Goal: Task Accomplishment & Management: Manage account settings

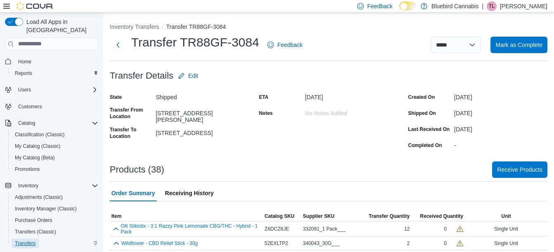
click at [33, 240] on span "Transfers" at bounding box center [25, 243] width 21 height 7
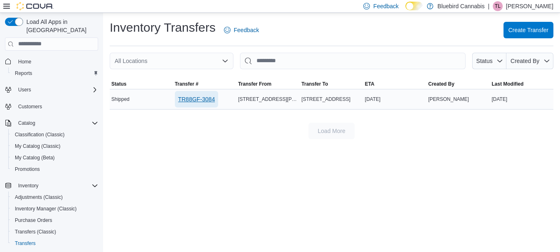
click at [201, 96] on span "TR88GF-3084" at bounding box center [196, 99] width 37 height 8
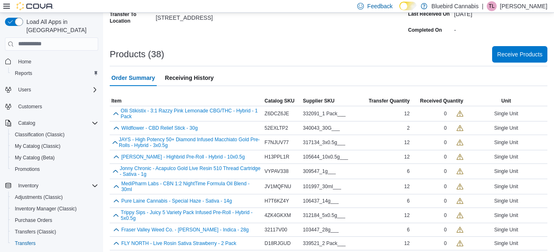
scroll to position [117, 0]
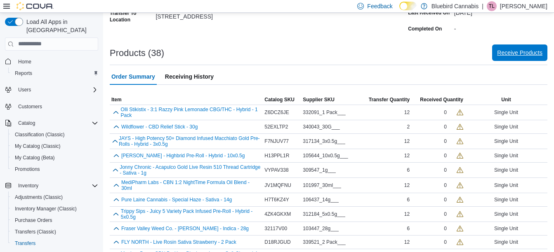
click at [533, 54] on span "Receive Products" at bounding box center [519, 53] width 45 height 8
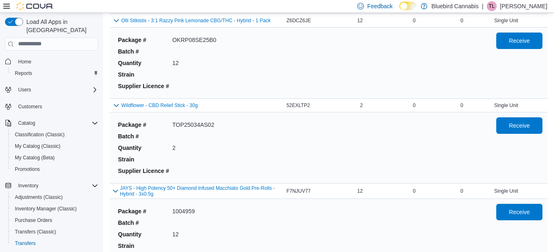
scroll to position [46, 0]
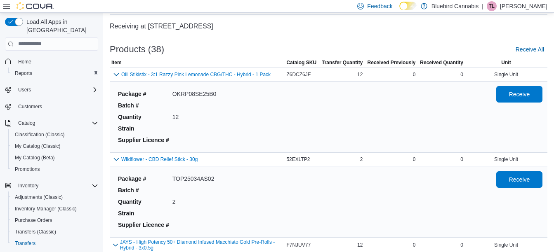
click at [518, 94] on span "Receive" at bounding box center [519, 94] width 21 height 8
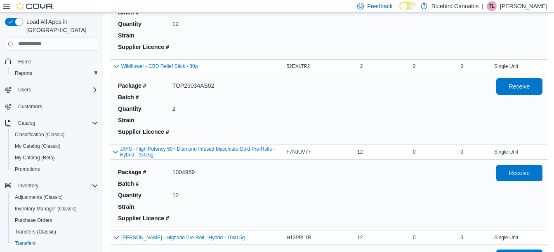
scroll to position [142, 0]
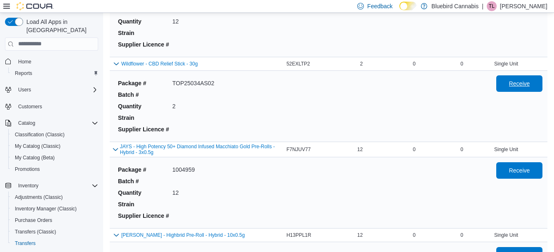
click at [531, 88] on span "Receive" at bounding box center [519, 83] width 36 height 16
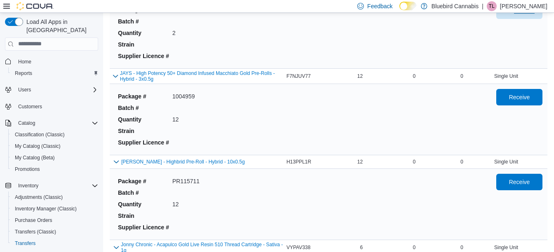
scroll to position [217, 0]
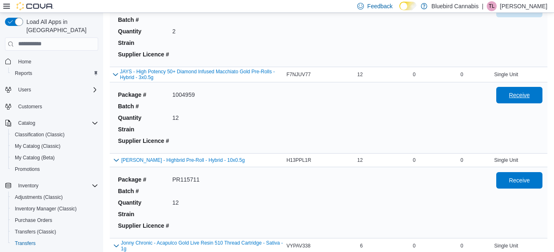
click at [523, 98] on span "Receive" at bounding box center [519, 95] width 21 height 8
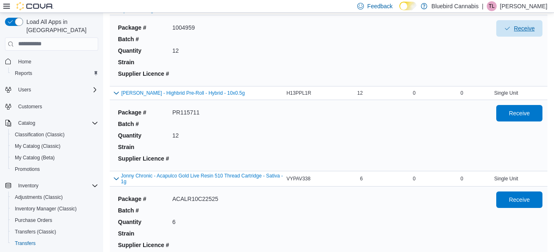
scroll to position [285, 0]
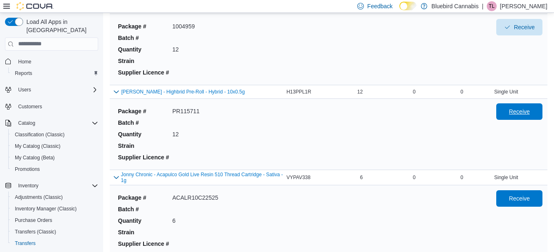
click at [528, 115] on span "Receive" at bounding box center [519, 112] width 21 height 8
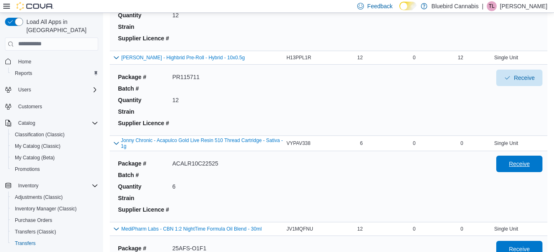
click at [523, 160] on span "Receive" at bounding box center [519, 164] width 21 height 8
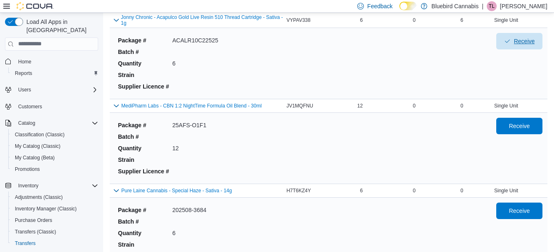
scroll to position [443, 0]
click at [519, 127] on span "Receive" at bounding box center [519, 125] width 21 height 8
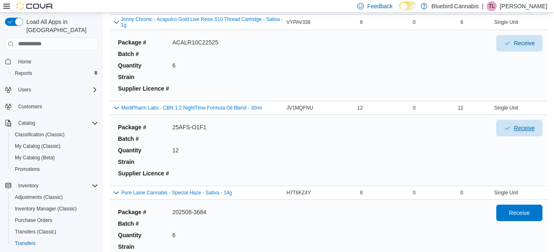
scroll to position [499, 0]
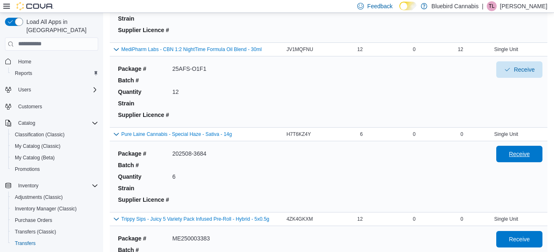
click at [517, 152] on span "Receive" at bounding box center [519, 154] width 21 height 8
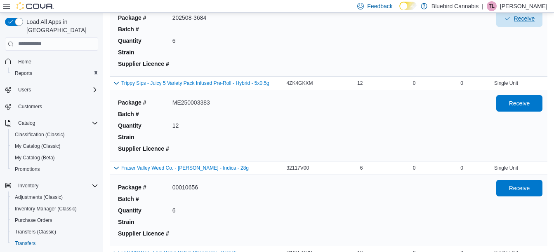
scroll to position [636, 0]
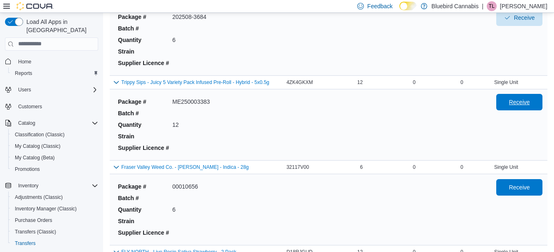
click at [521, 99] on span "Receive" at bounding box center [519, 102] width 21 height 8
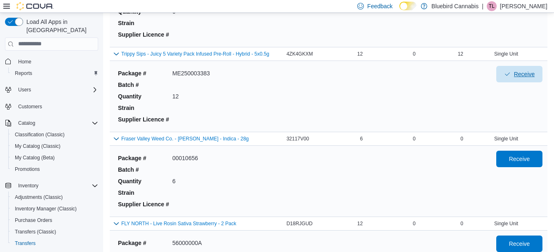
scroll to position [665, 0]
click at [518, 155] on span "Receive" at bounding box center [519, 158] width 21 height 8
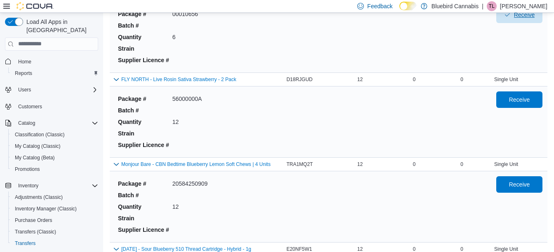
scroll to position [809, 0]
click at [518, 102] on span "Receive" at bounding box center [519, 99] width 21 height 8
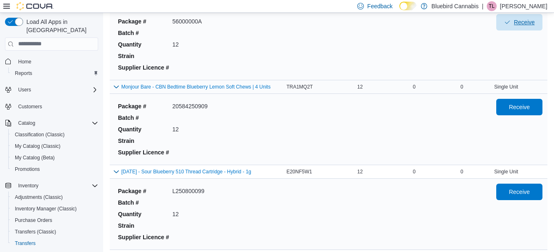
scroll to position [887, 0]
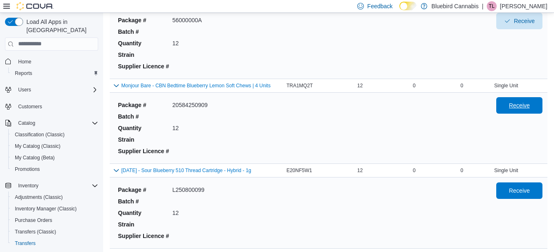
click at [512, 108] on span "Receive" at bounding box center [519, 105] width 36 height 16
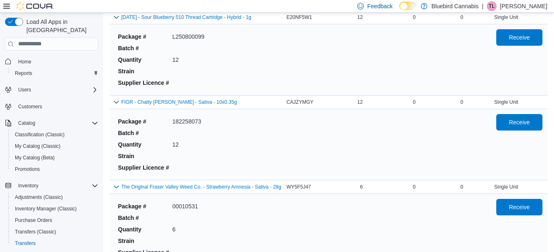
scroll to position [1041, 0]
click at [519, 207] on span "Receive" at bounding box center [519, 206] width 21 height 8
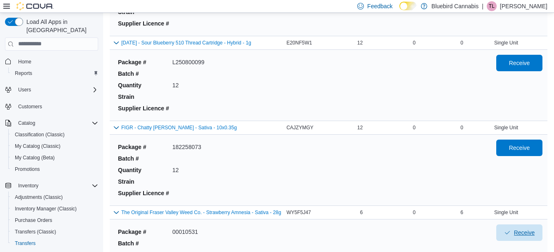
scroll to position [1014, 0]
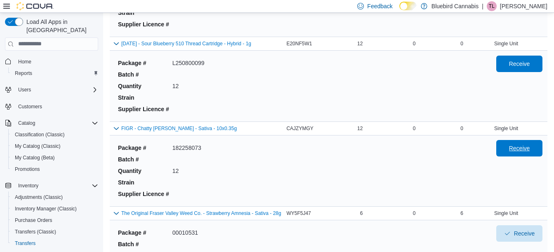
click at [523, 147] on span "Receive" at bounding box center [519, 148] width 21 height 8
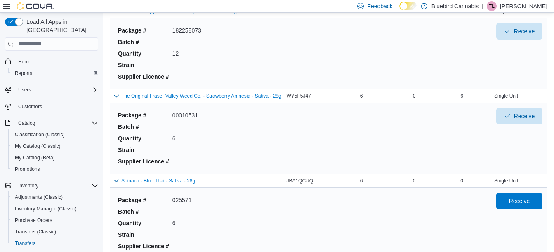
scroll to position [1133, 0]
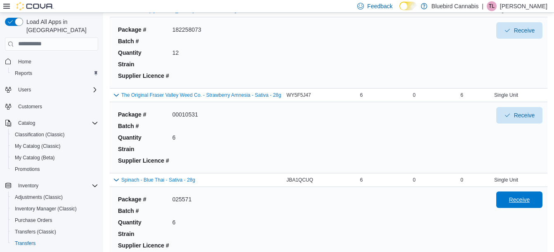
click at [533, 193] on span "Receive" at bounding box center [519, 200] width 36 height 16
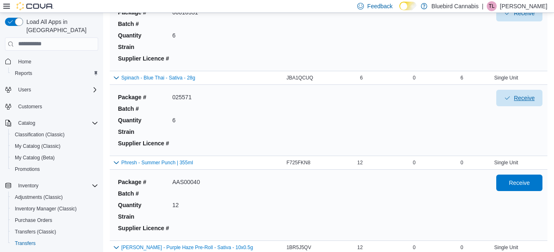
scroll to position [1235, 0]
click at [525, 174] on span "Receive" at bounding box center [519, 182] width 36 height 16
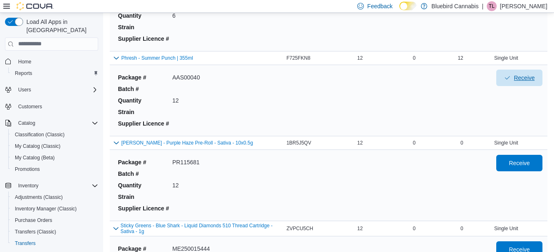
scroll to position [1338, 0]
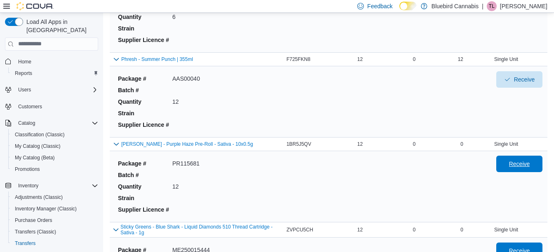
click at [530, 165] on span "Receive" at bounding box center [519, 164] width 21 height 8
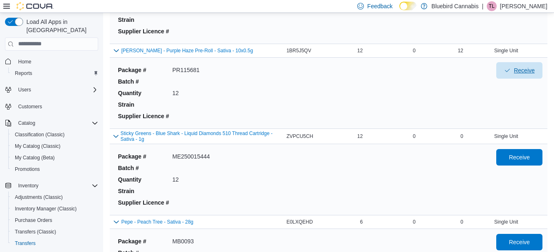
scroll to position [1431, 0]
click at [521, 160] on span "Receive" at bounding box center [519, 157] width 21 height 8
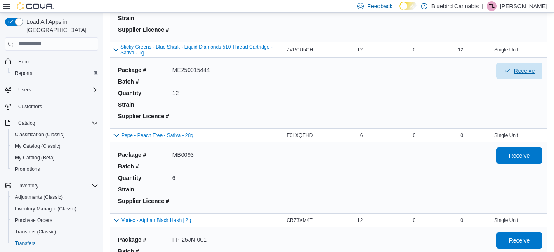
scroll to position [1519, 0]
click at [537, 153] on span "Receive" at bounding box center [519, 155] width 36 height 16
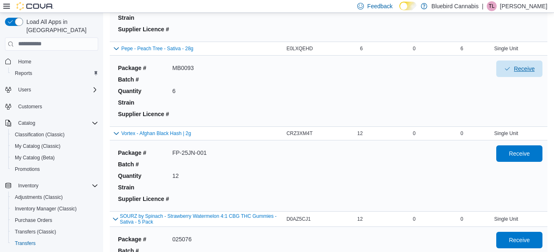
scroll to position [1606, 0]
click at [525, 152] on span "Receive" at bounding box center [519, 153] width 21 height 8
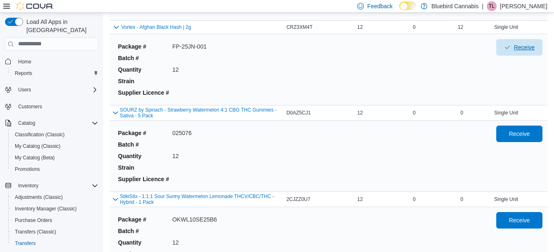
scroll to position [1732, 0]
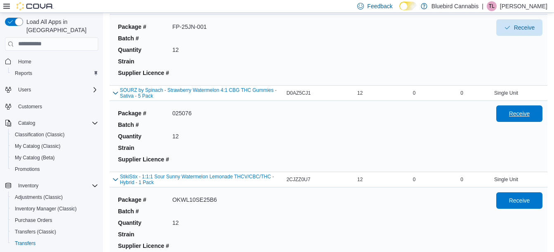
click at [514, 110] on span "Receive" at bounding box center [519, 114] width 36 height 16
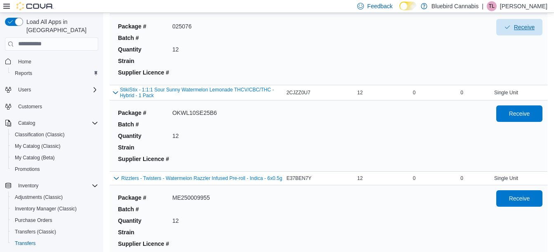
scroll to position [1823, 0]
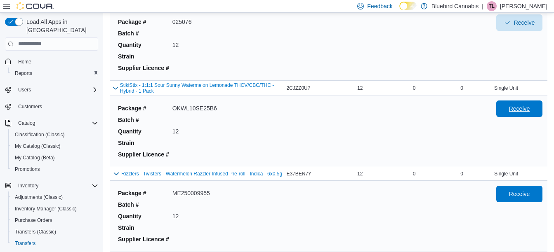
click at [529, 112] on span "Receive" at bounding box center [519, 109] width 21 height 8
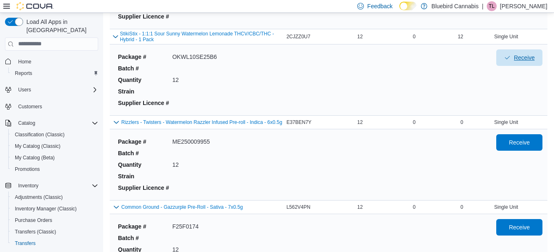
scroll to position [1875, 0]
click at [520, 141] on span "Receive" at bounding box center [519, 142] width 21 height 8
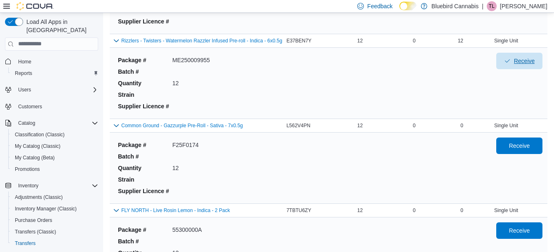
scroll to position [1957, 0]
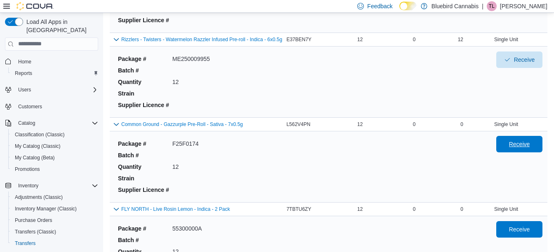
click at [521, 145] on span "Receive" at bounding box center [519, 144] width 21 height 8
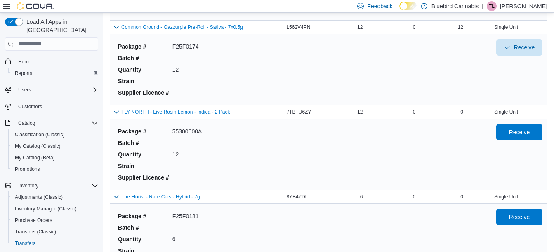
scroll to position [2055, 0]
click at [521, 131] on span "Receive" at bounding box center [519, 131] width 21 height 8
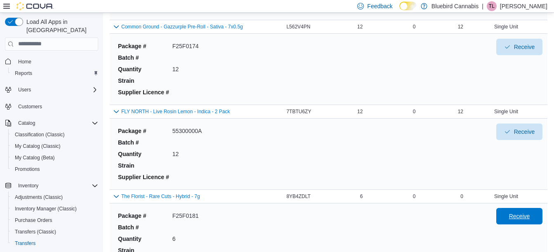
click at [520, 213] on span "Receive" at bounding box center [519, 216] width 21 height 8
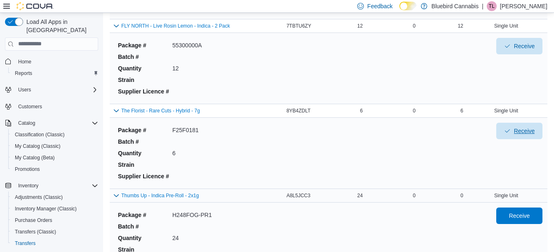
scroll to position [2162, 0]
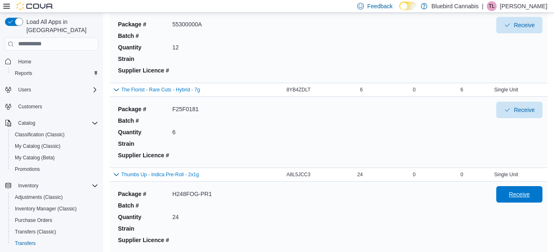
click at [518, 193] on span "Receive" at bounding box center [519, 194] width 21 height 8
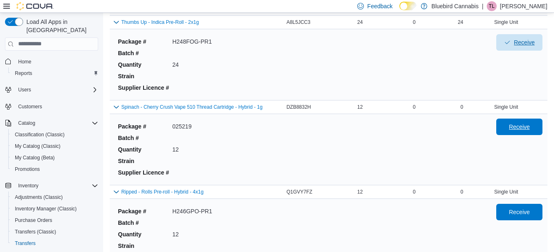
scroll to position [2315, 0]
click at [523, 127] on span "Receive" at bounding box center [519, 126] width 21 height 8
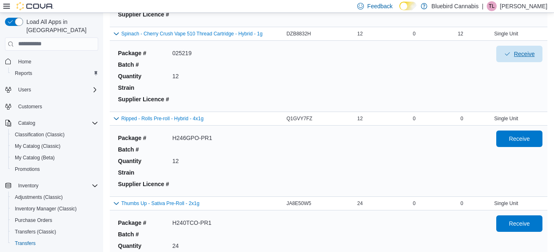
scroll to position [2388, 0]
click at [525, 140] on span "Receive" at bounding box center [519, 138] width 21 height 8
click at [524, 235] on div "Receive" at bounding box center [519, 245] width 46 height 61
click at [526, 232] on div "Receive" at bounding box center [519, 245] width 46 height 61
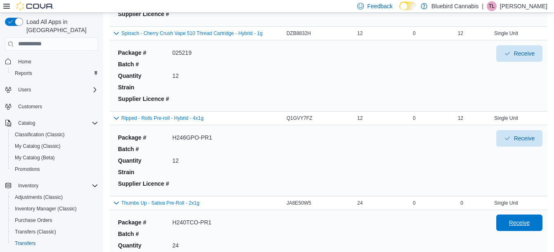
click at [529, 228] on span "Receive" at bounding box center [519, 223] width 36 height 16
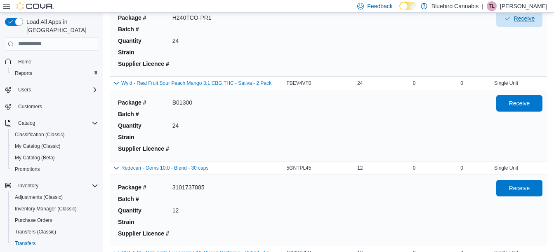
scroll to position [2593, 0]
click at [527, 110] on span "Receive" at bounding box center [519, 102] width 36 height 16
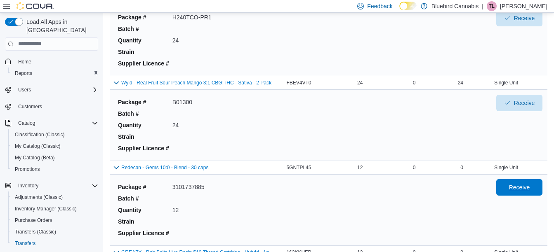
click at [525, 188] on span "Receive" at bounding box center [519, 187] width 21 height 8
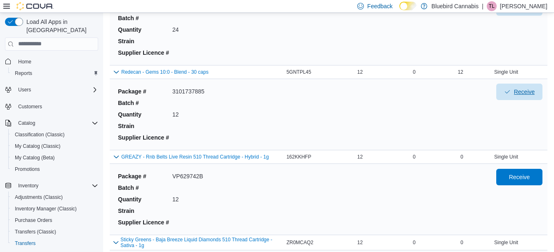
scroll to position [2691, 0]
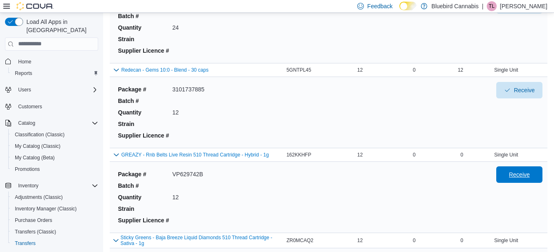
click at [529, 173] on span "Receive" at bounding box center [519, 175] width 21 height 8
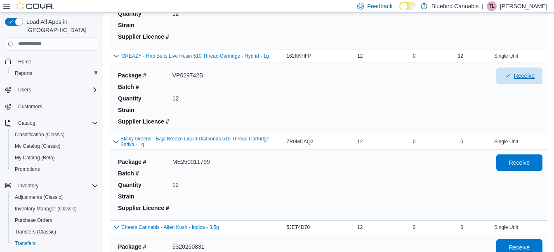
scroll to position [2790, 0]
click at [530, 164] on span "Receive" at bounding box center [519, 162] width 21 height 8
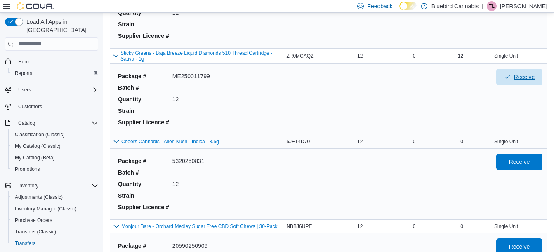
scroll to position [2876, 0]
click at [520, 159] on span "Receive" at bounding box center [519, 161] width 21 height 8
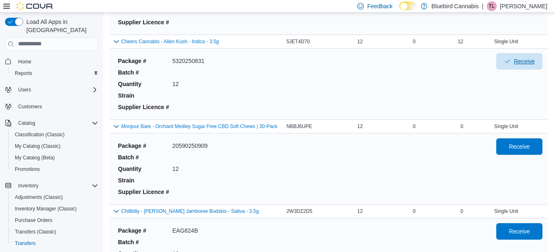
scroll to position [2979, 0]
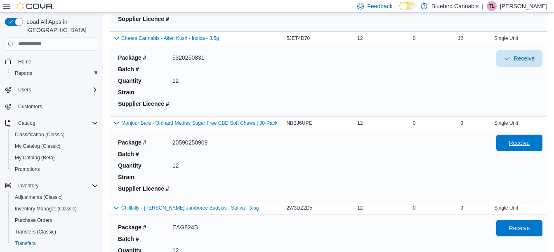
click at [530, 143] on span "Receive" at bounding box center [519, 143] width 21 height 8
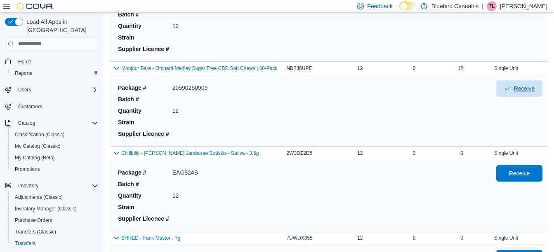
scroll to position [3034, 0]
click at [528, 172] on span "Receive" at bounding box center [519, 173] width 21 height 8
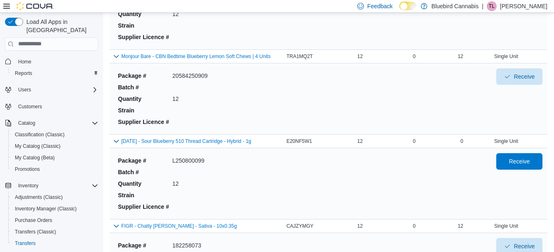
scroll to position [913, 0]
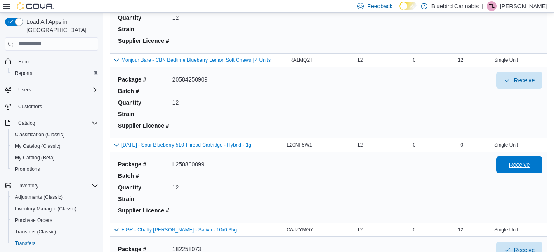
click at [530, 164] on span "Receive" at bounding box center [519, 165] width 21 height 8
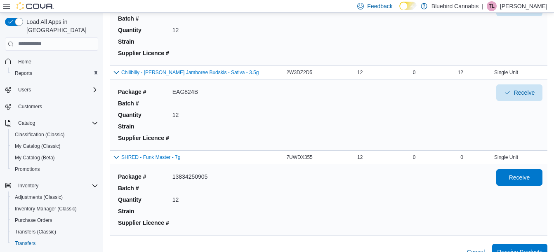
scroll to position [3130, 0]
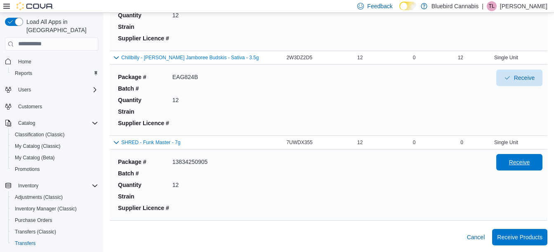
click at [528, 165] on span "Receive" at bounding box center [519, 162] width 21 height 8
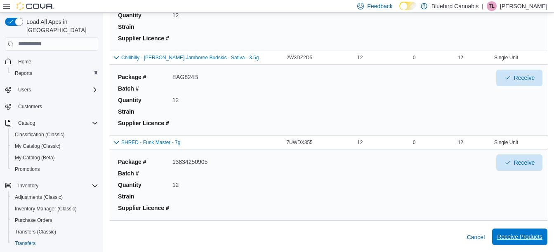
click at [527, 235] on span "Receive Products" at bounding box center [519, 237] width 45 height 8
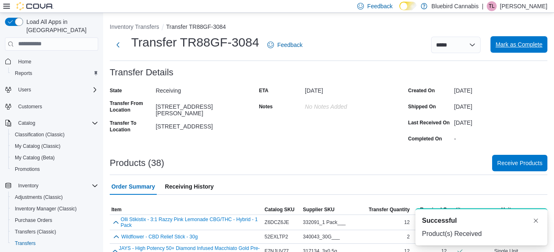
click at [525, 45] on span "Mark as Complete" at bounding box center [518, 44] width 47 height 8
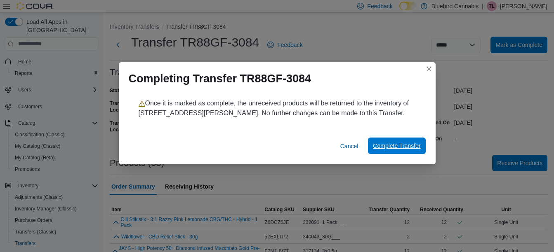
click at [405, 146] on span "Complete Transfer" at bounding box center [396, 146] width 47 height 8
